Goal: Task Accomplishment & Management: Complete application form

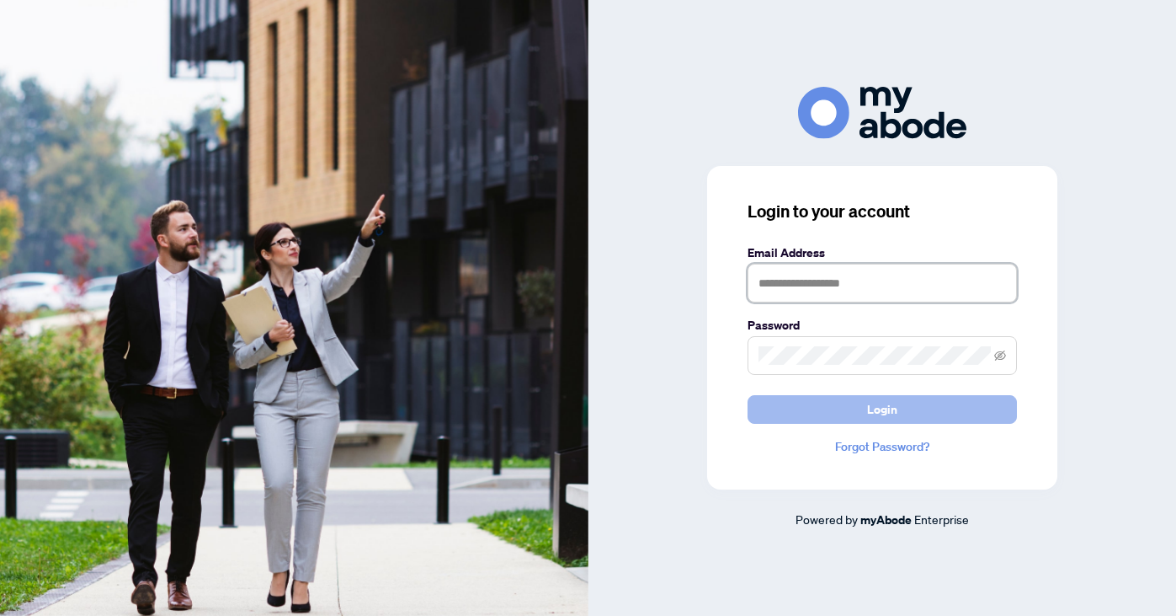
type input "**********"
click at [877, 418] on span "Login" at bounding box center [882, 409] width 30 height 27
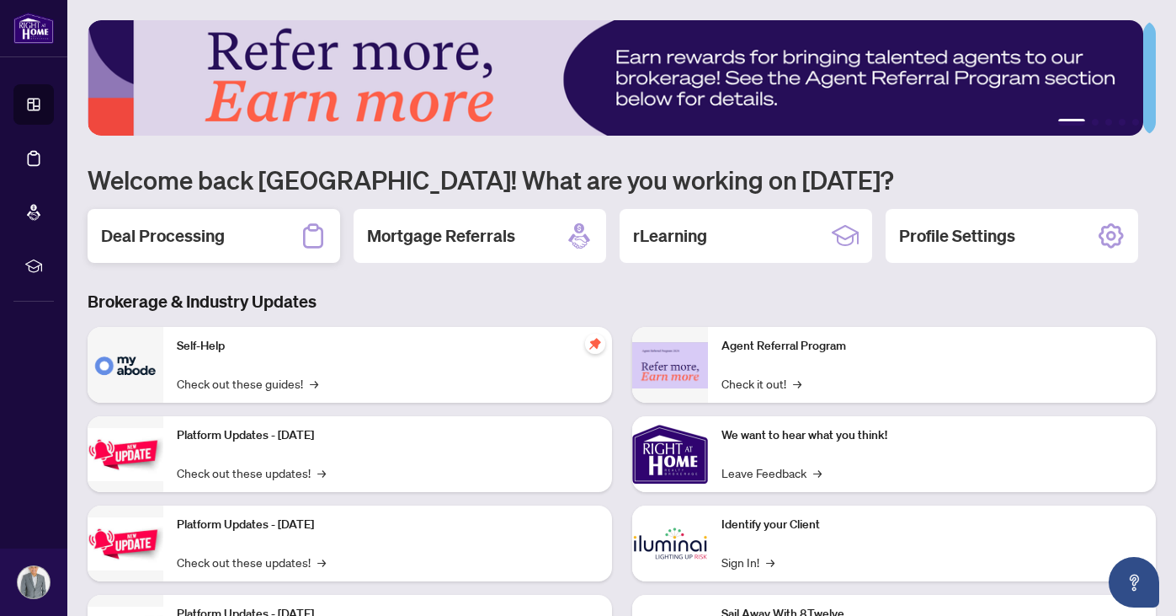
click at [221, 233] on h2 "Deal Processing" at bounding box center [163, 236] width 124 height 24
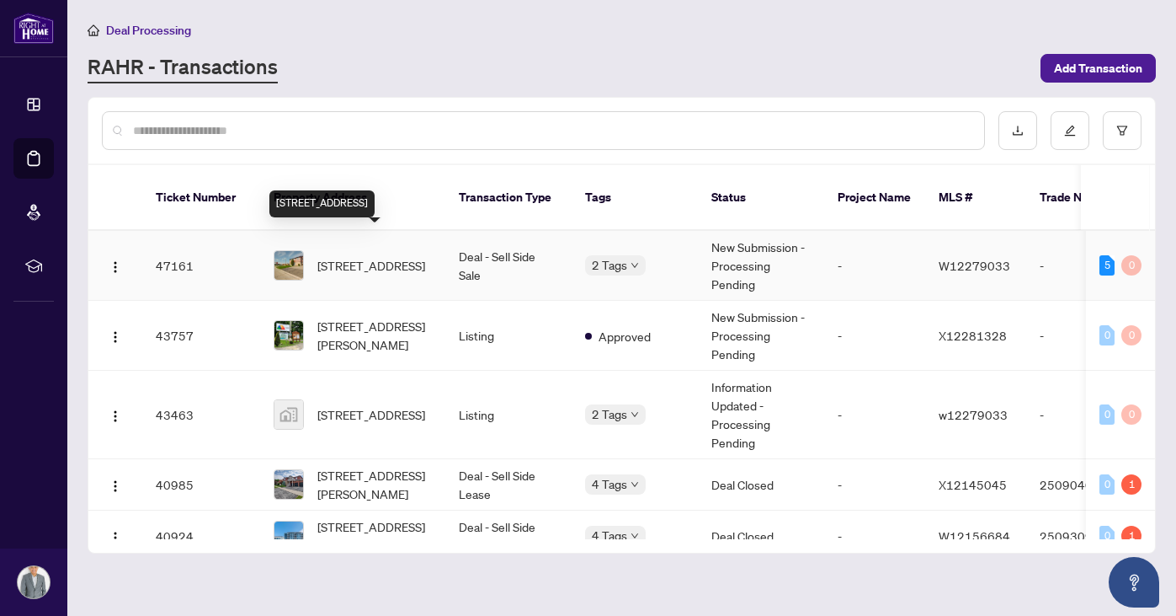
click at [374, 256] on span "1 Hedley Crt, Brampton, Ontario L6S 2B6, Canada" at bounding box center [371, 265] width 108 height 19
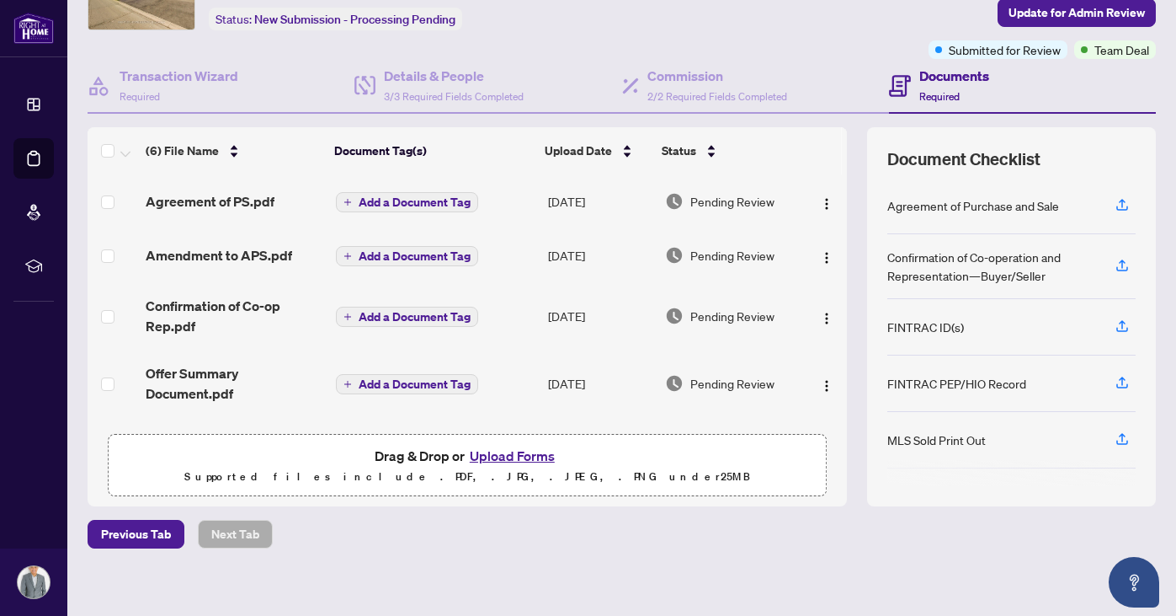
scroll to position [93, 0]
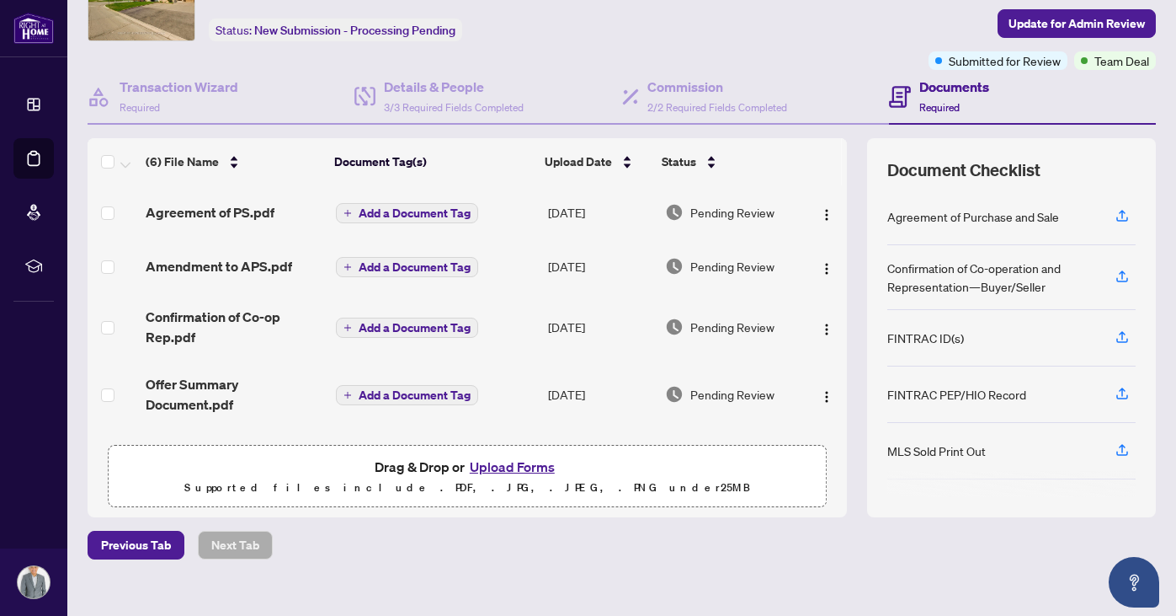
click at [500, 463] on button "Upload Forms" at bounding box center [512, 467] width 95 height 22
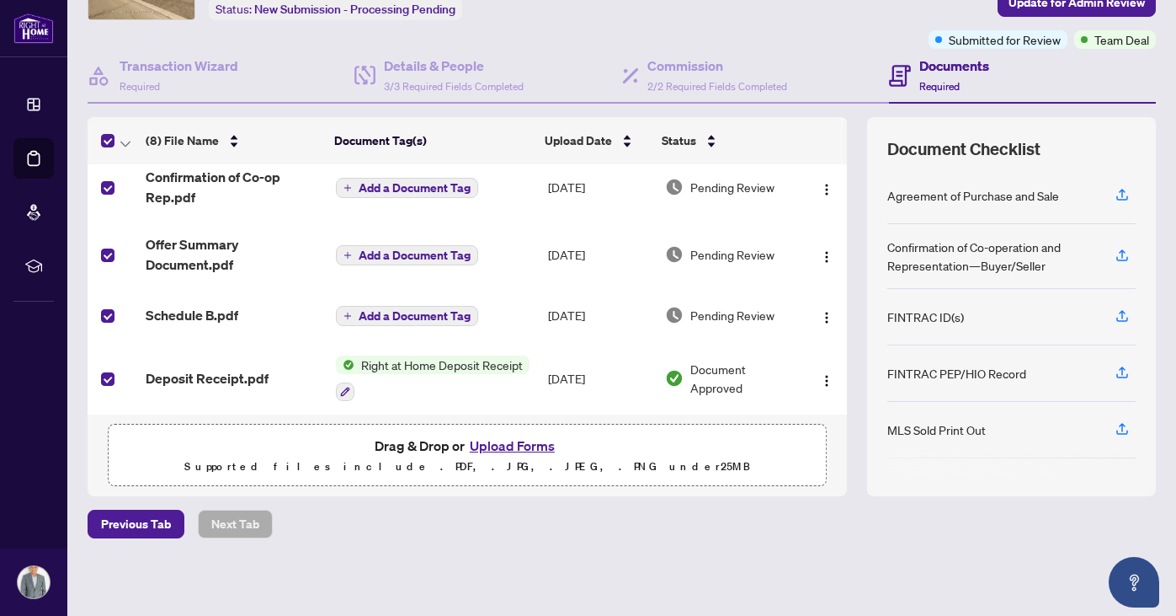
scroll to position [0, 0]
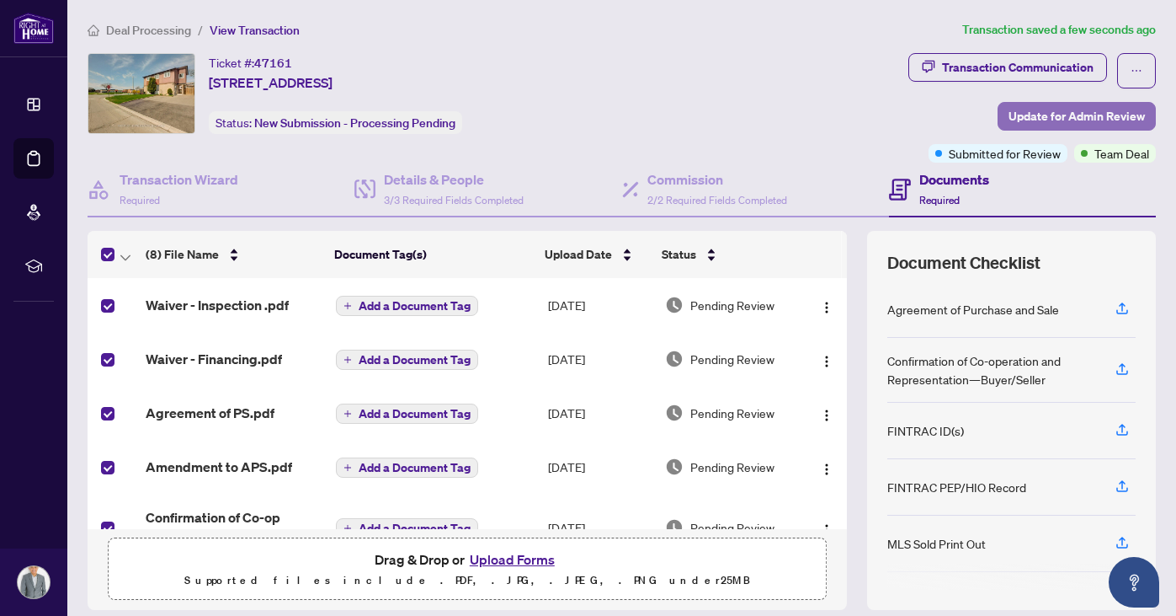
click at [1072, 120] on span "Update for Admin Review" at bounding box center [1077, 116] width 136 height 27
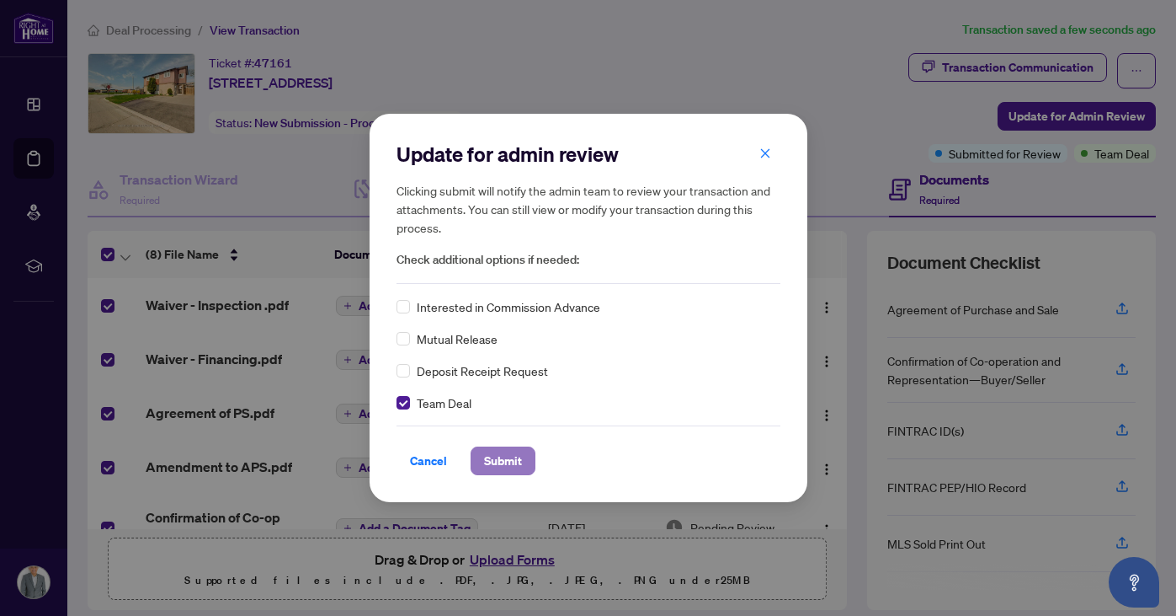
click at [502, 462] on span "Submit" at bounding box center [503, 460] width 38 height 27
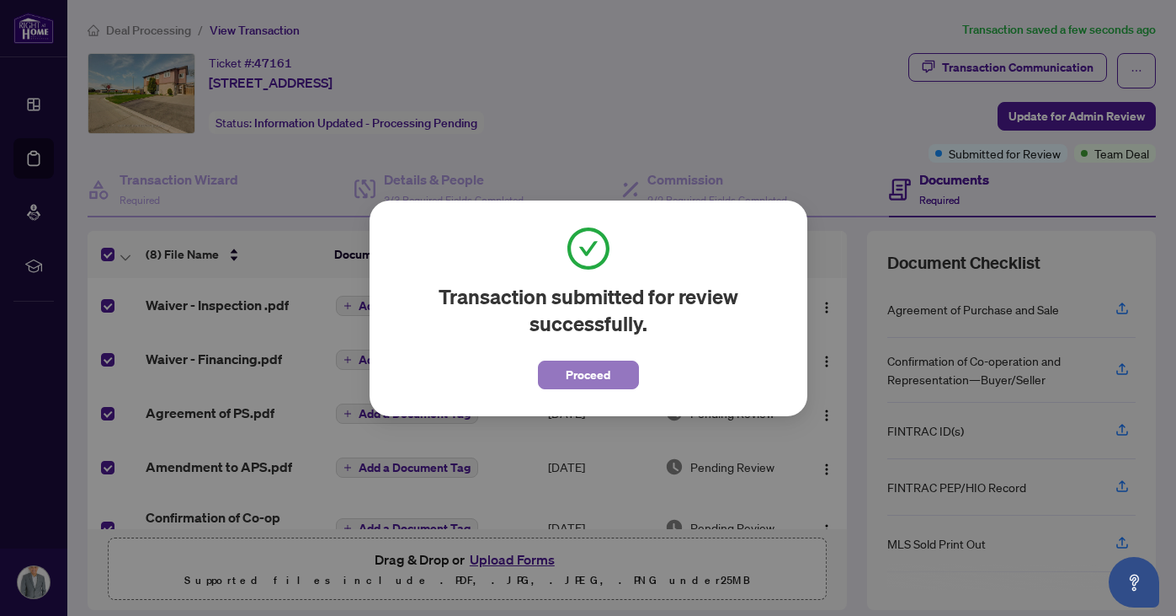
click at [594, 377] on span "Proceed" at bounding box center [588, 374] width 45 height 27
